Goal: Task Accomplishment & Management: Use online tool/utility

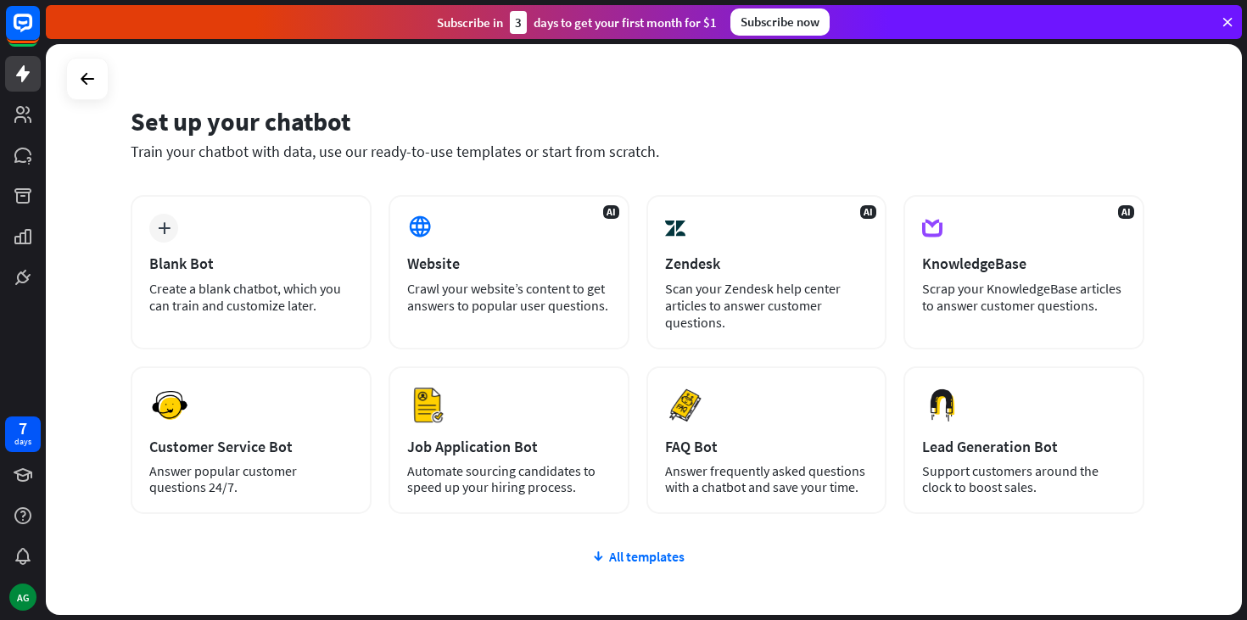
scroll to position [130, 0]
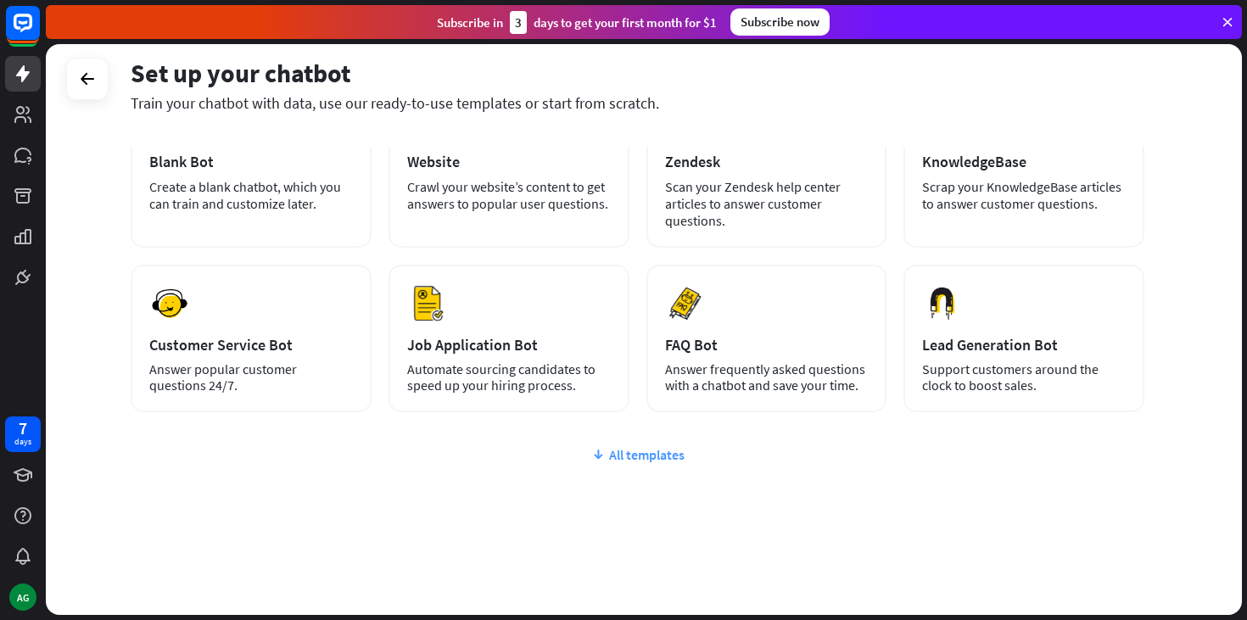
click at [624, 452] on div "All templates" at bounding box center [638, 454] width 1014 height 17
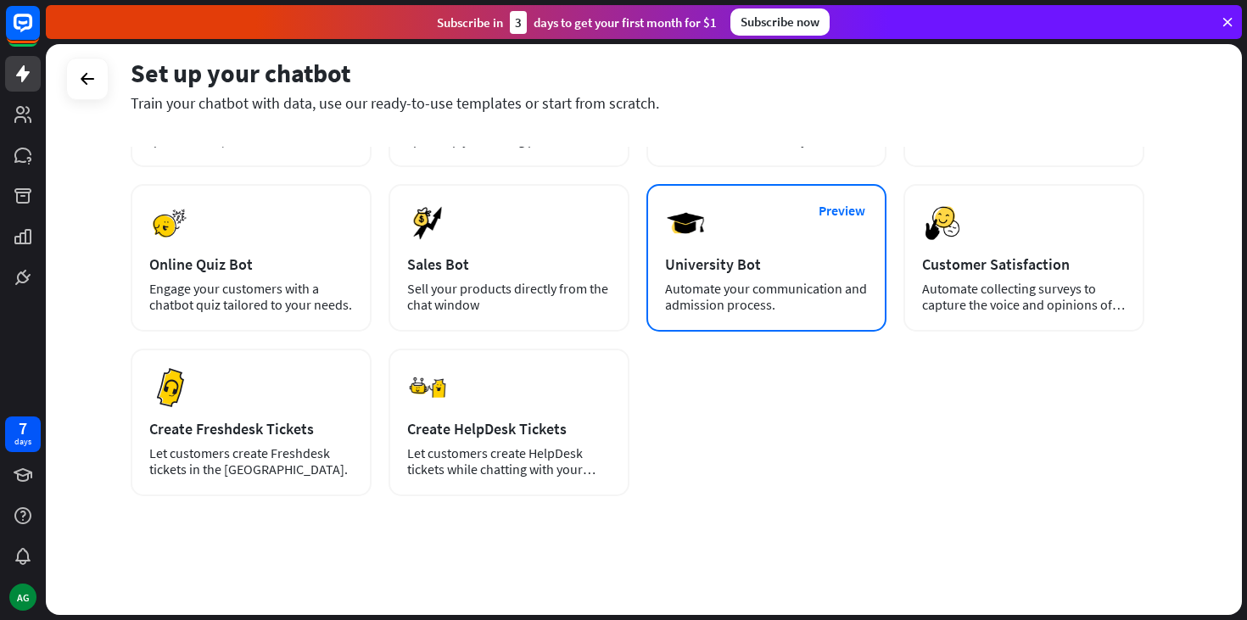
scroll to position [0, 0]
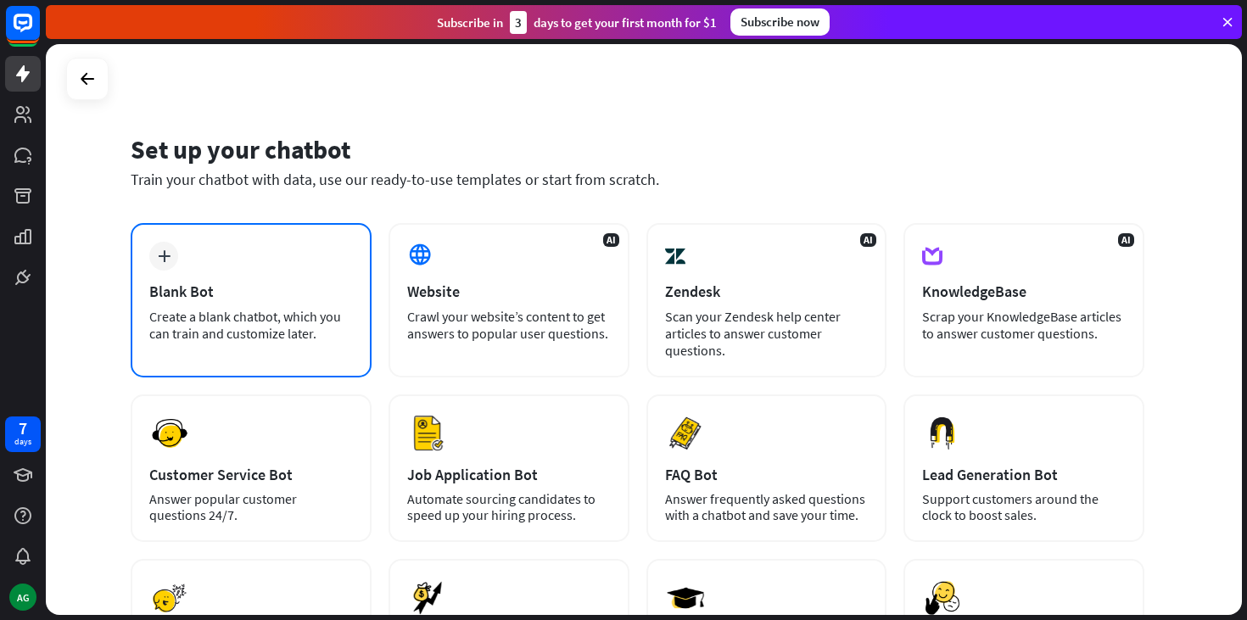
click at [210, 296] on div "Blank Bot" at bounding box center [251, 292] width 204 height 20
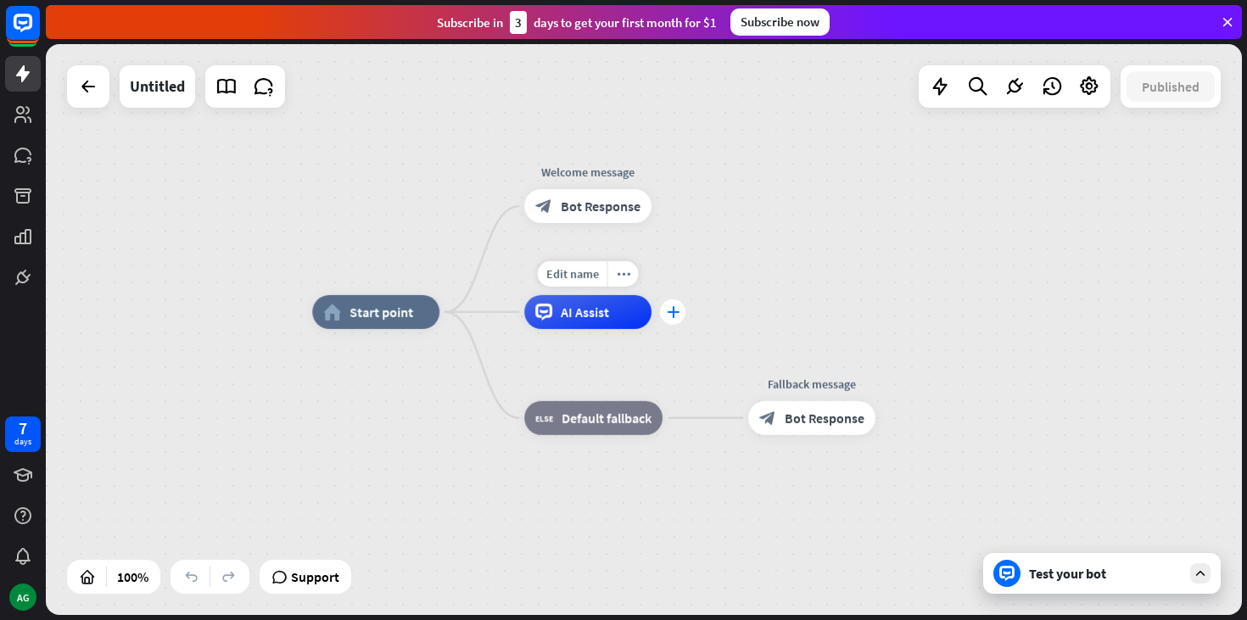
click at [684, 313] on div "plus" at bounding box center [672, 312] width 25 height 25
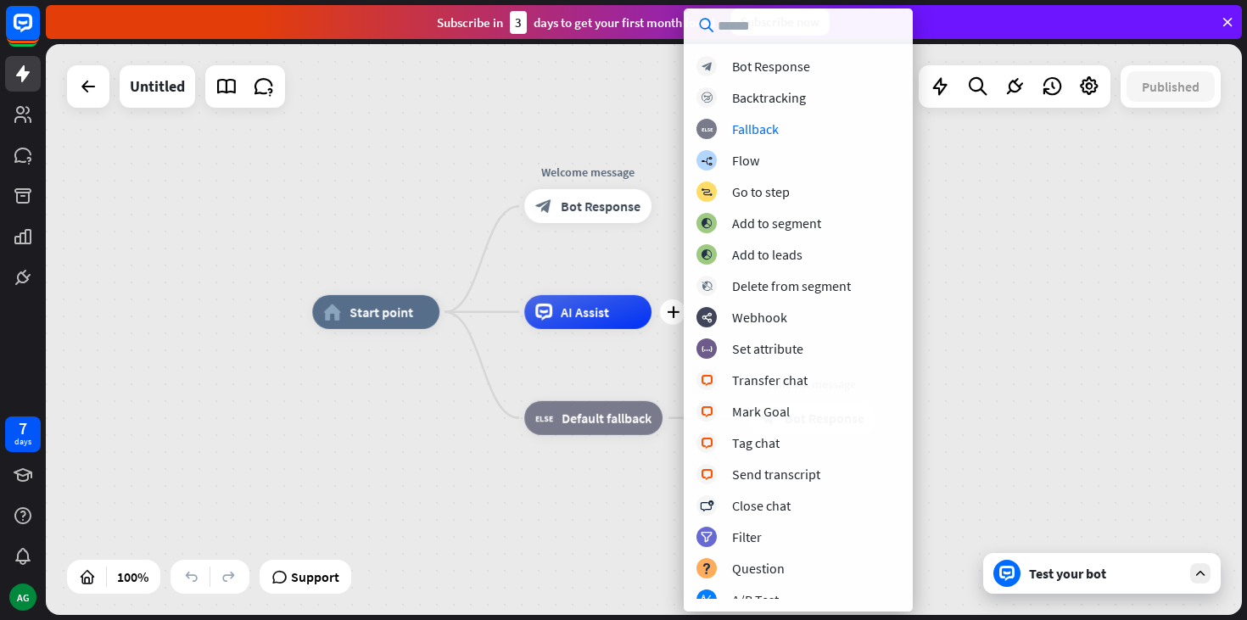
click at [948, 207] on div "home_2 Start point Welcome message block_bot_response Bot Response plus AI Assi…" at bounding box center [644, 329] width 1196 height 571
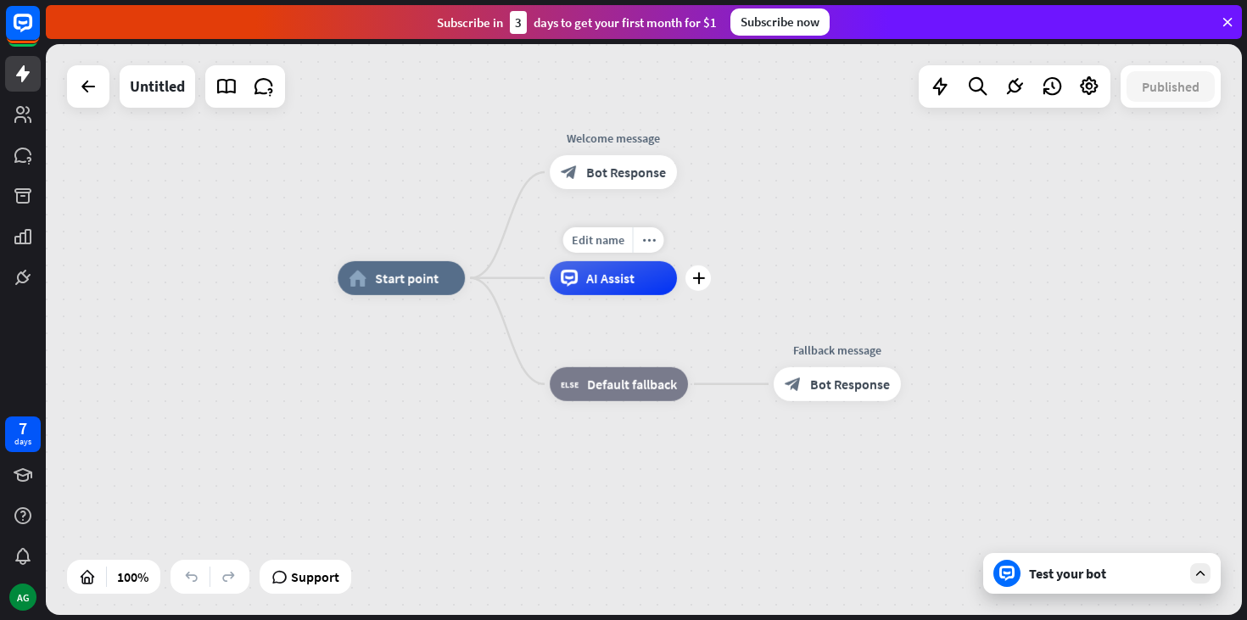
click at [629, 269] on div "AI Assist" at bounding box center [613, 278] width 127 height 34
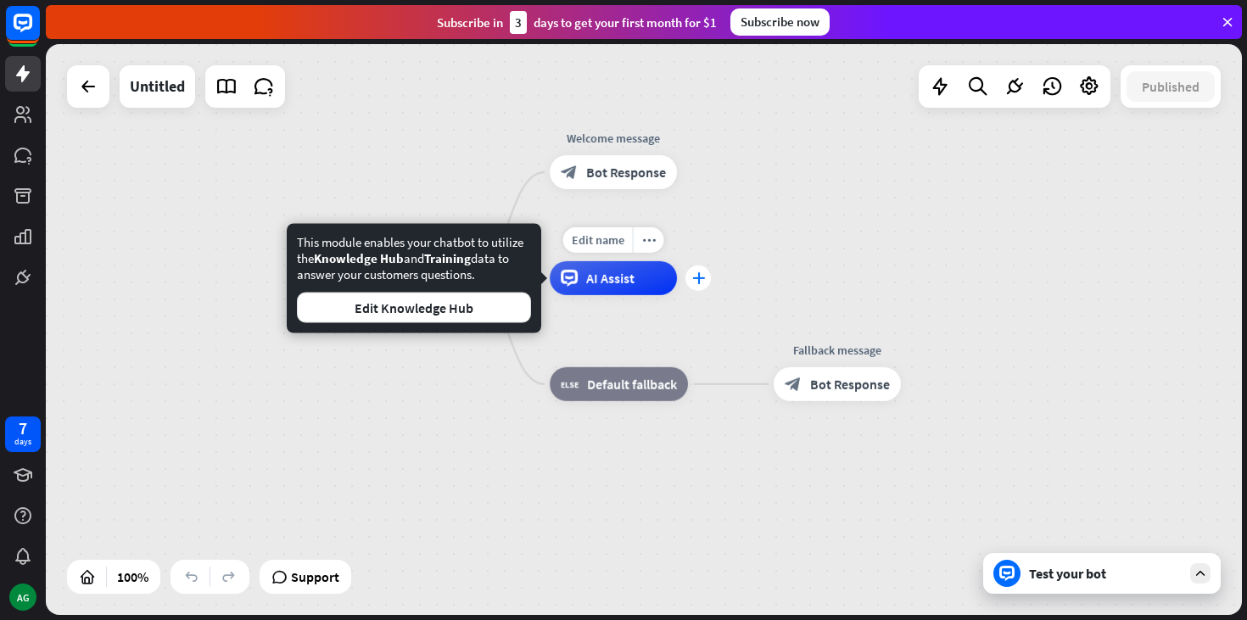
click at [703, 275] on icon "plus" at bounding box center [698, 278] width 13 height 12
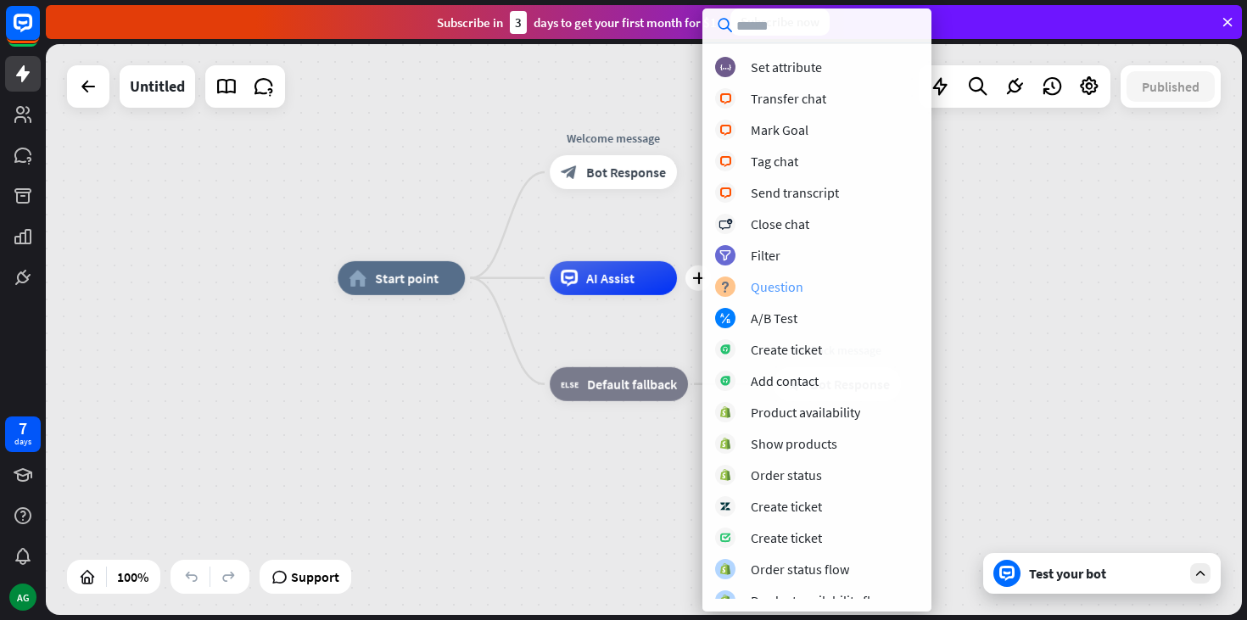
scroll to position [294, 0]
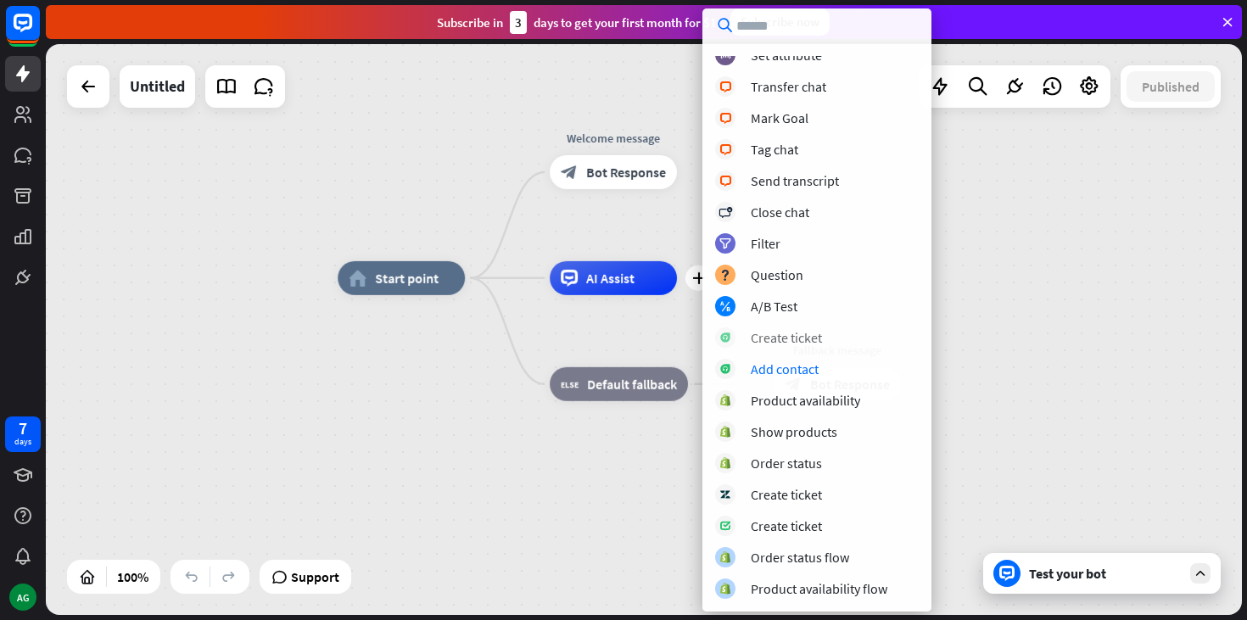
click at [908, 337] on div "Create ticket" at bounding box center [817, 338] width 204 height 20
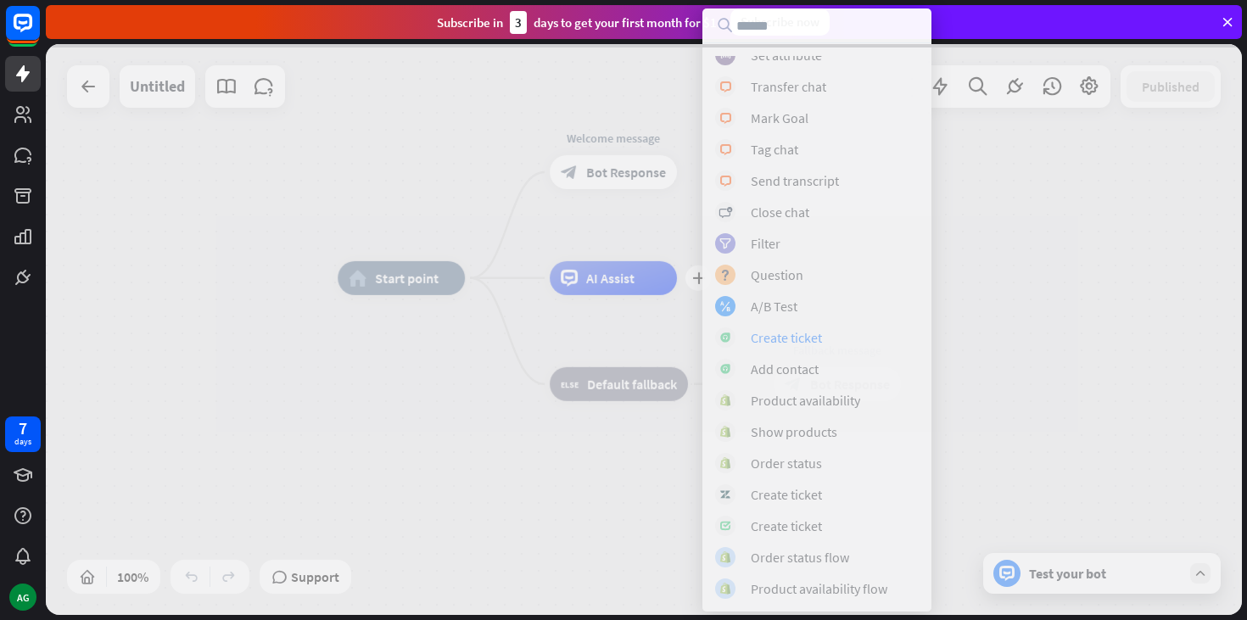
click at [643, 210] on div at bounding box center [644, 329] width 1196 height 571
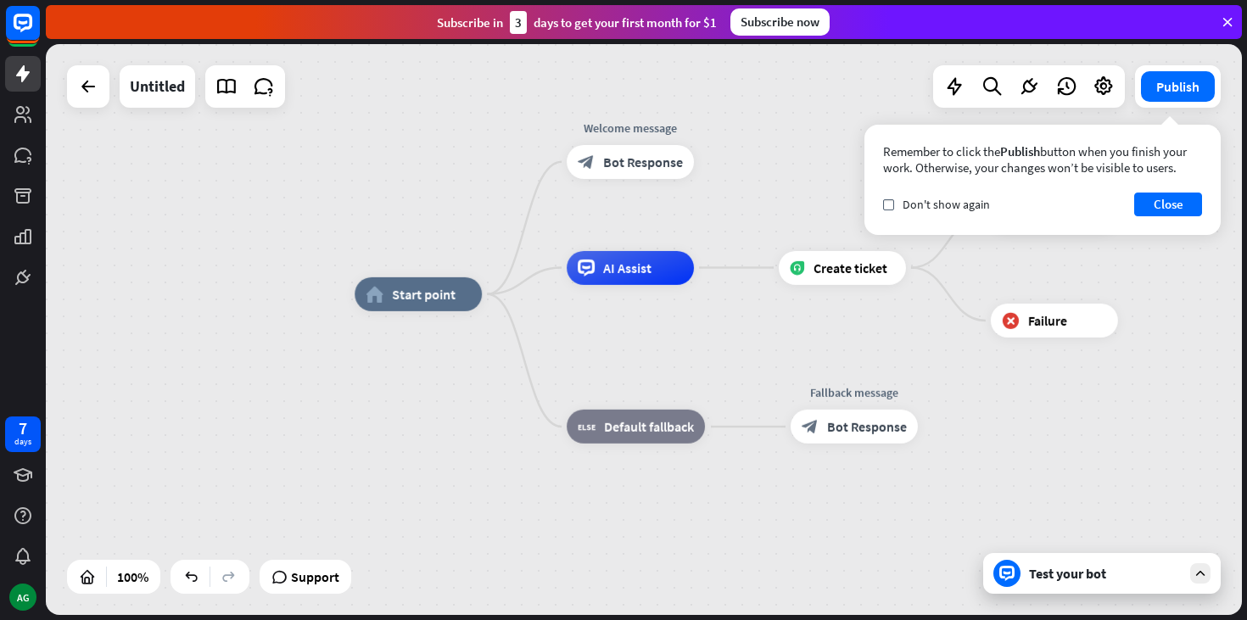
click at [1200, 577] on icon at bounding box center [1200, 573] width 15 height 15
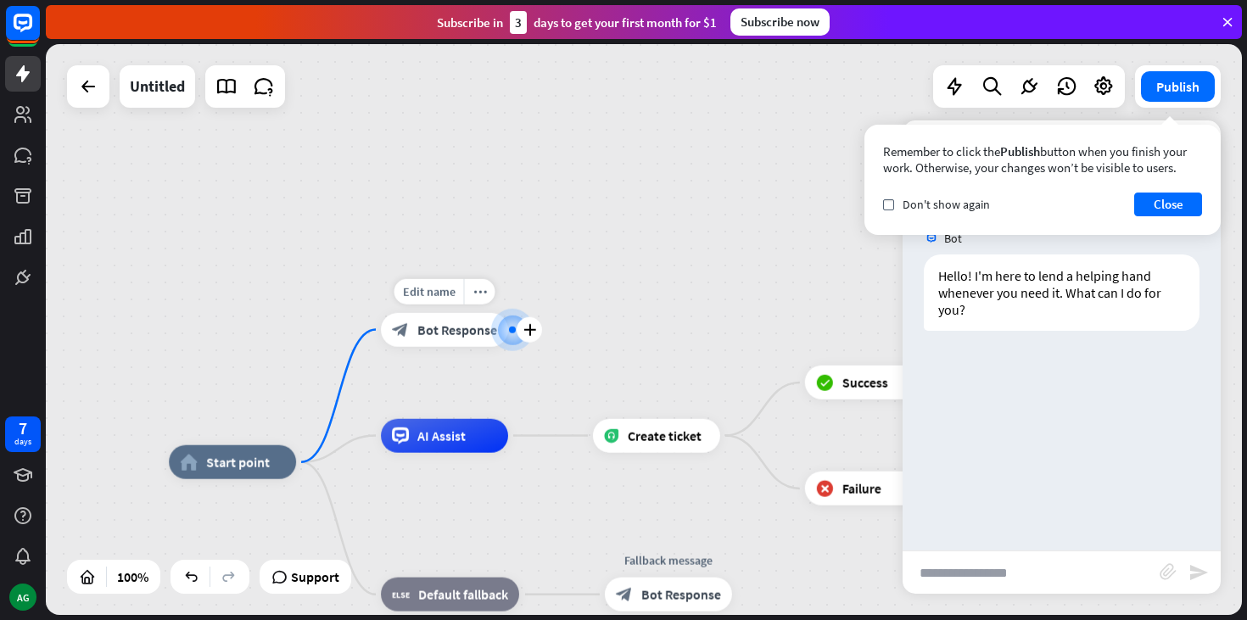
click at [467, 336] on span "Bot Response" at bounding box center [457, 330] width 80 height 17
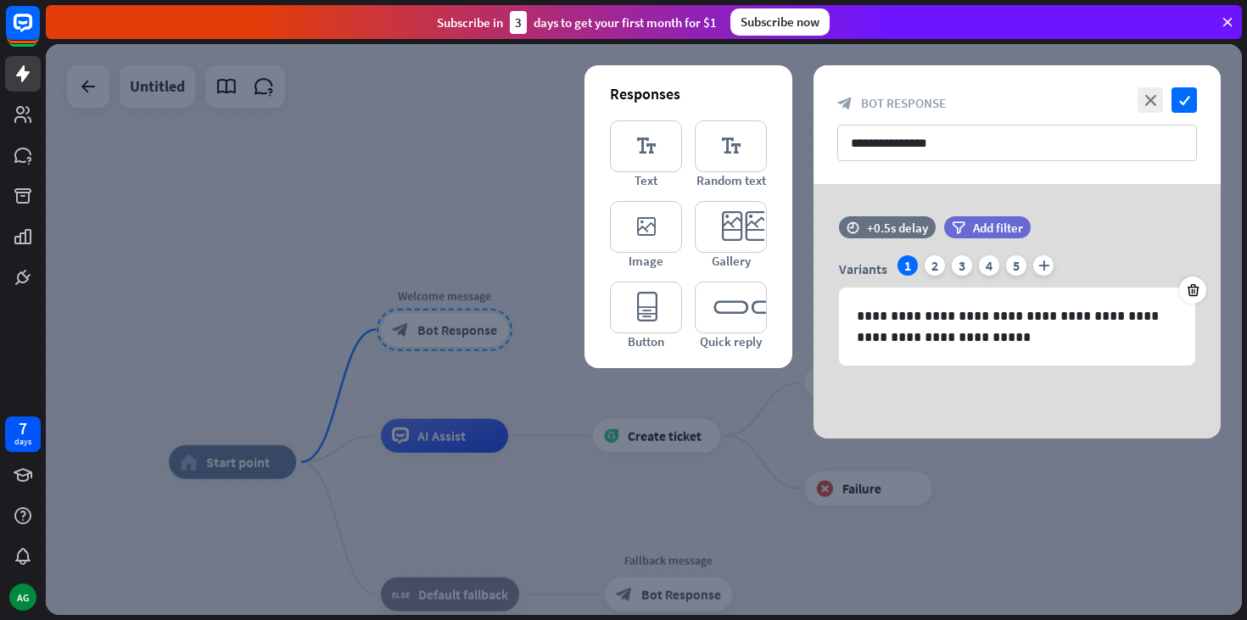
click at [1227, 20] on icon at bounding box center [1227, 21] width 15 height 15
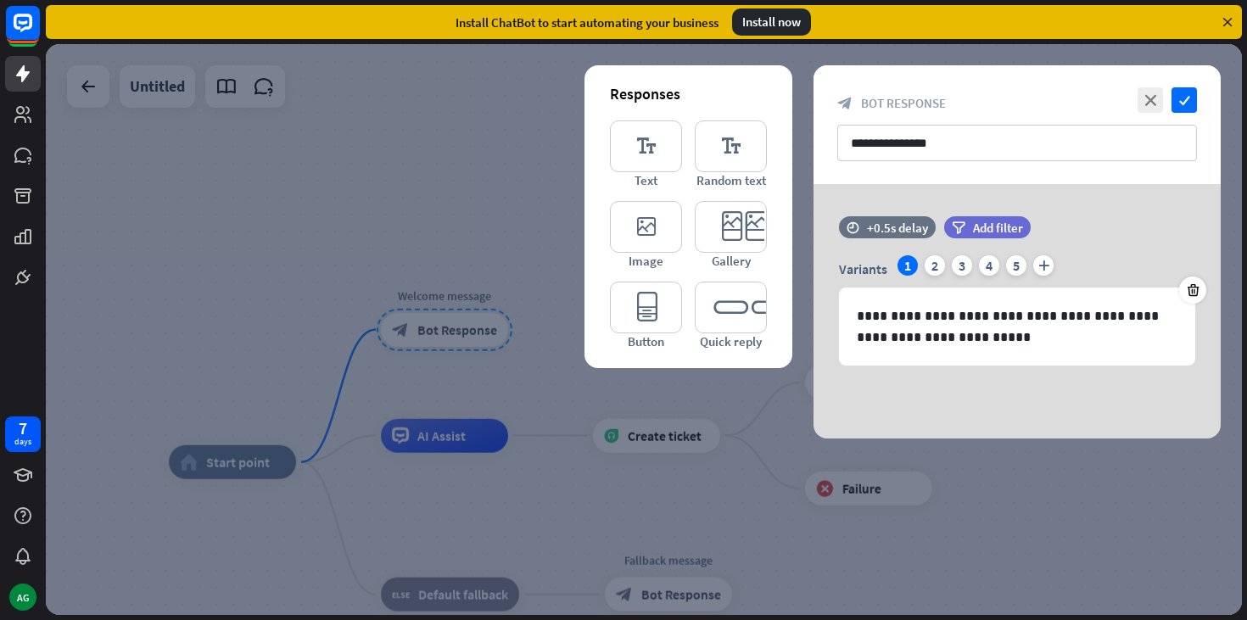
click at [463, 169] on div at bounding box center [644, 329] width 1196 height 571
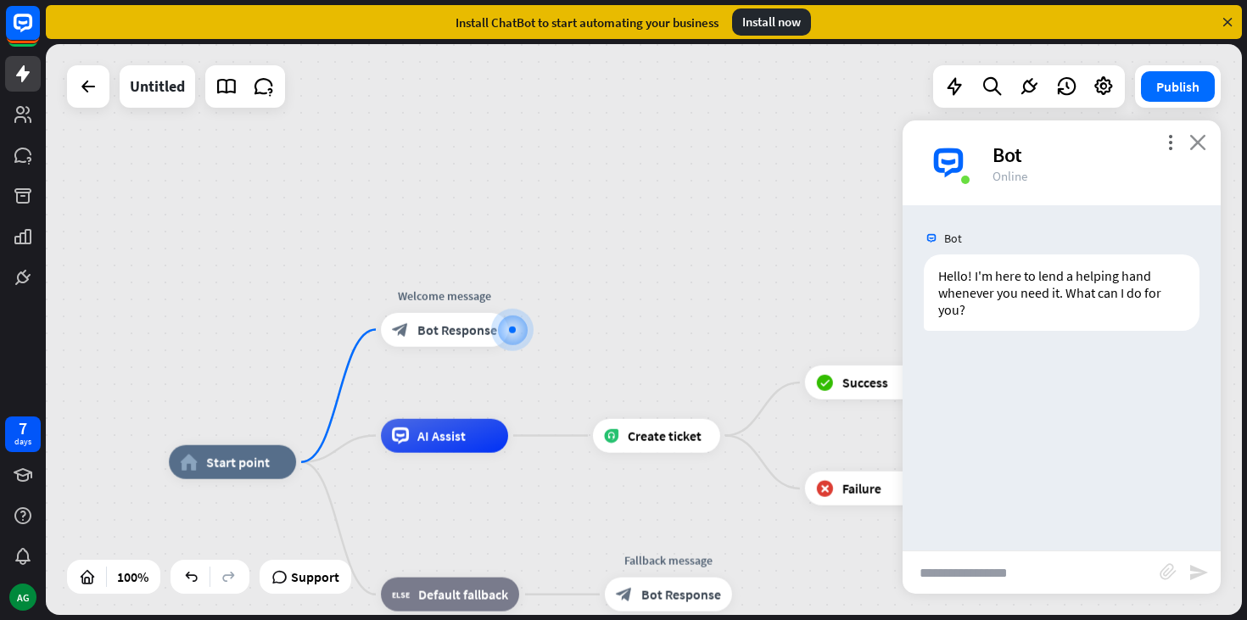
click at [1196, 148] on icon "close" at bounding box center [1198, 142] width 17 height 16
